Goal: Information Seeking & Learning: Understand process/instructions

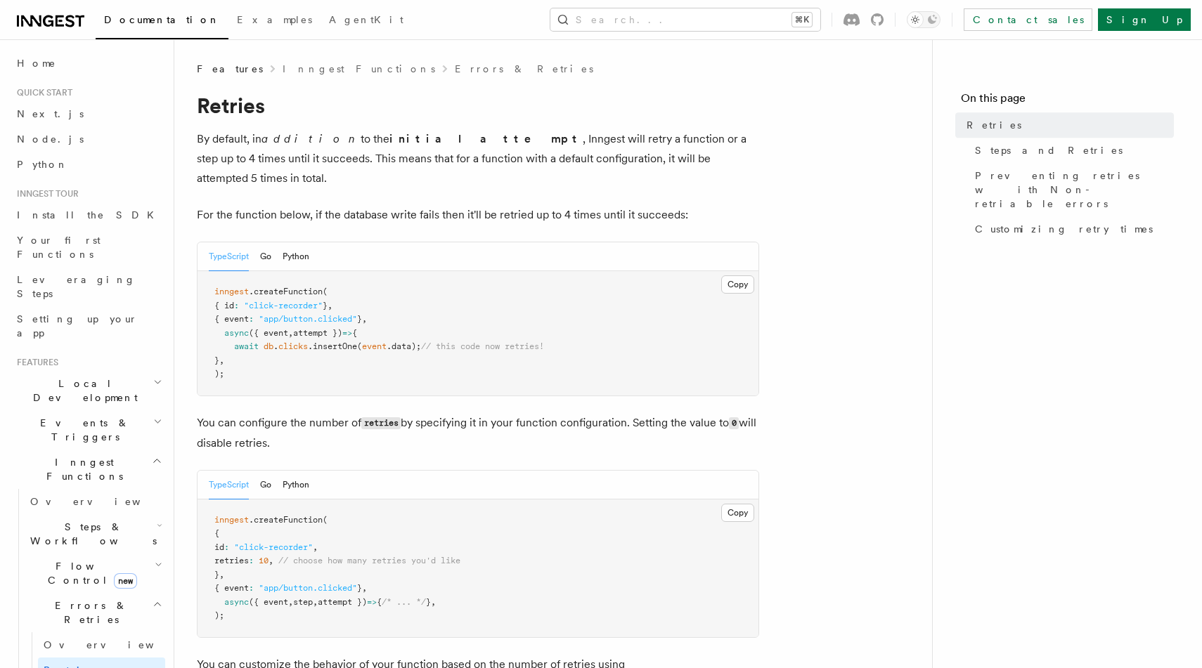
scroll to position [1746, 0]
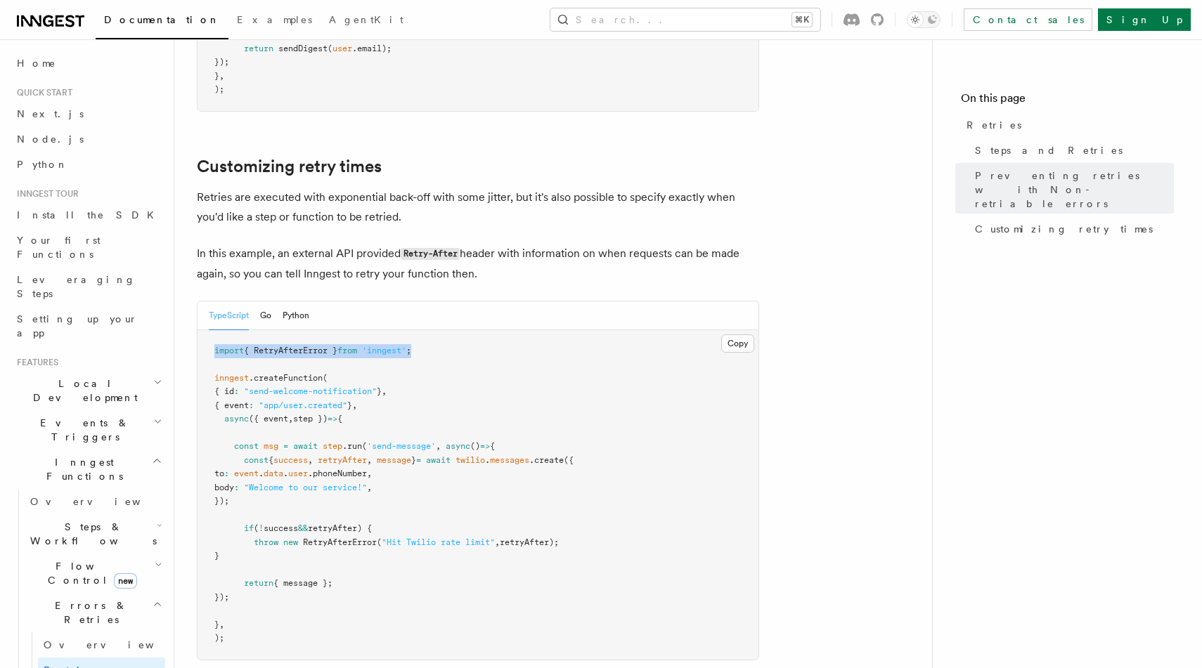
copy span "import { RetryAfterError } from 'inngest' ;"
drag, startPoint x: 444, startPoint y: 339, endPoint x: 214, endPoint y: 338, distance: 230.6
click at [214, 338] on pre "import { RetryAfterError } from 'inngest' ; inngest .createFunction ( { id : "s…" at bounding box center [478, 495] width 561 height 330
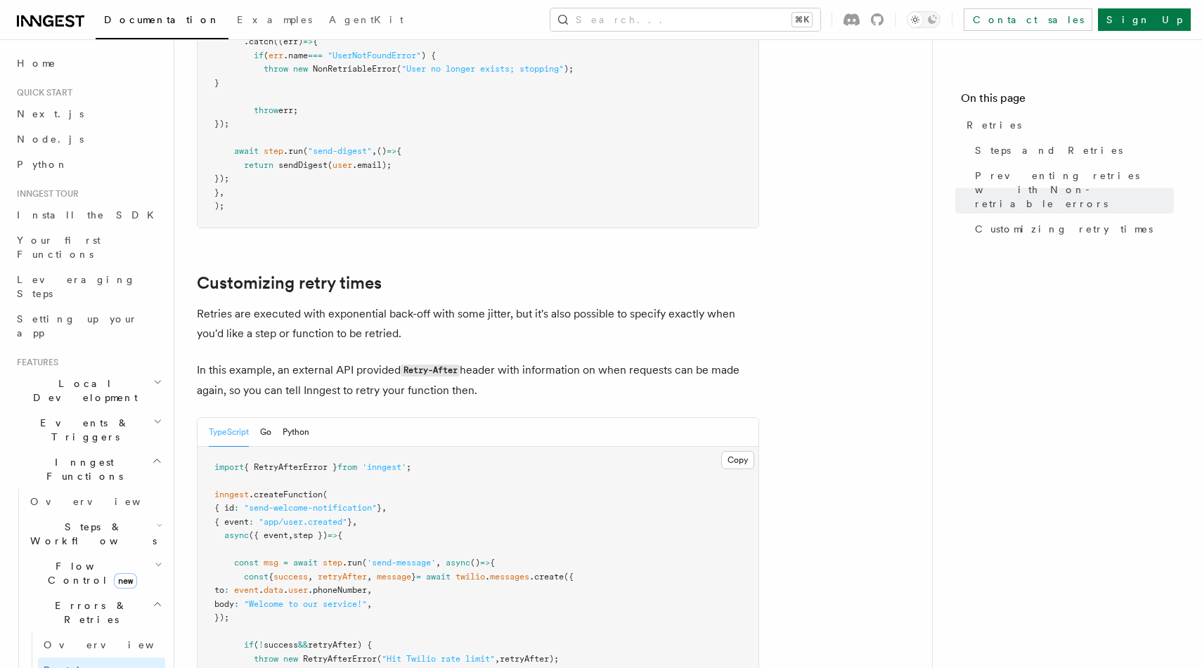
scroll to position [1595, 0]
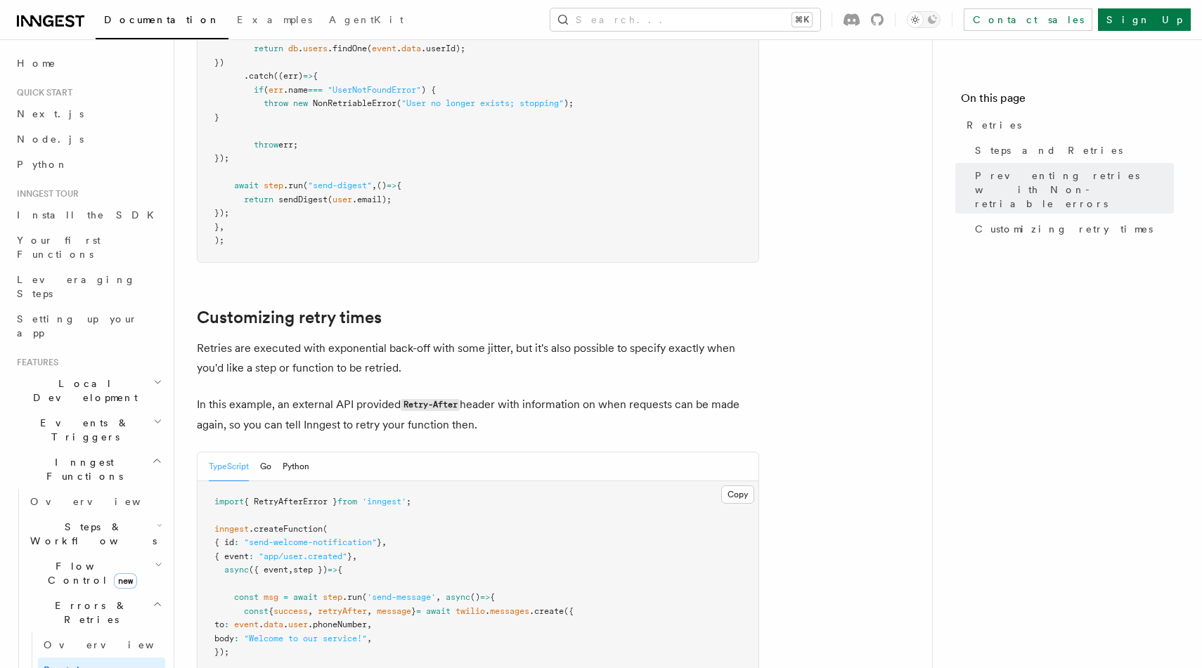
click at [313, 497] on span "{ RetryAfterError }" at bounding box center [290, 502] width 93 height 10
copy span "RetryAfterError"
click at [817, 15] on button "Search... ⌘K" at bounding box center [685, 19] width 270 height 22
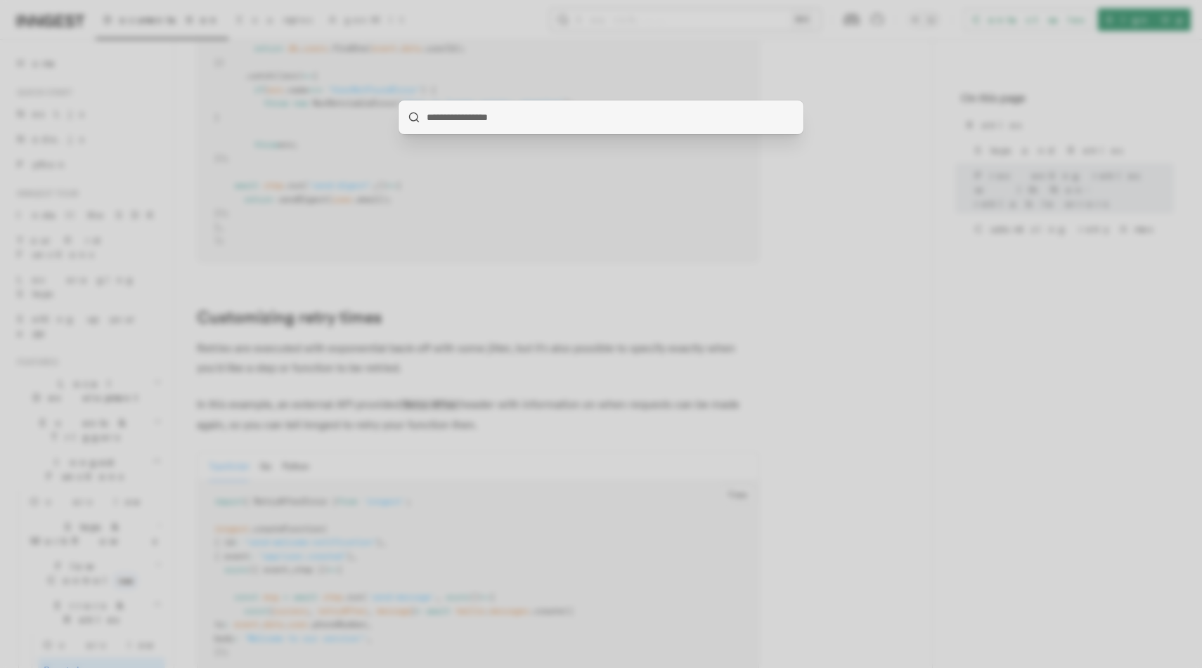
type input "**********"
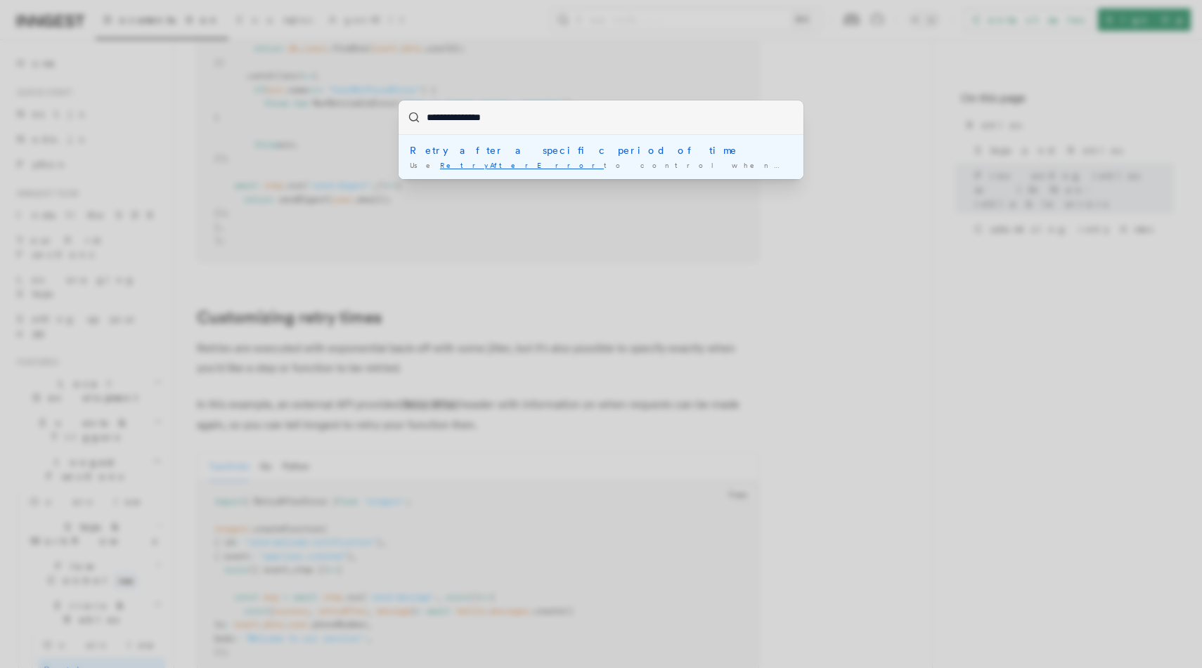
click at [626, 148] on div "Retry after a specific period of time" at bounding box center [601, 150] width 382 height 14
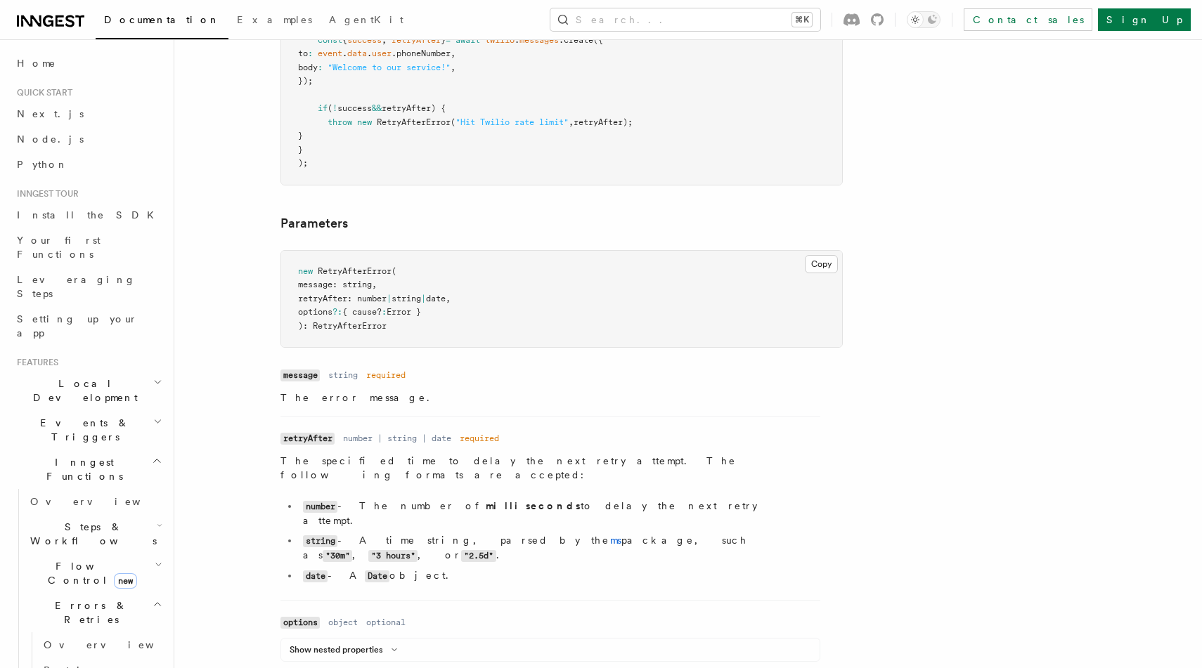
scroll to position [1575, 0]
